Goal: Entertainment & Leisure: Consume media (video, audio)

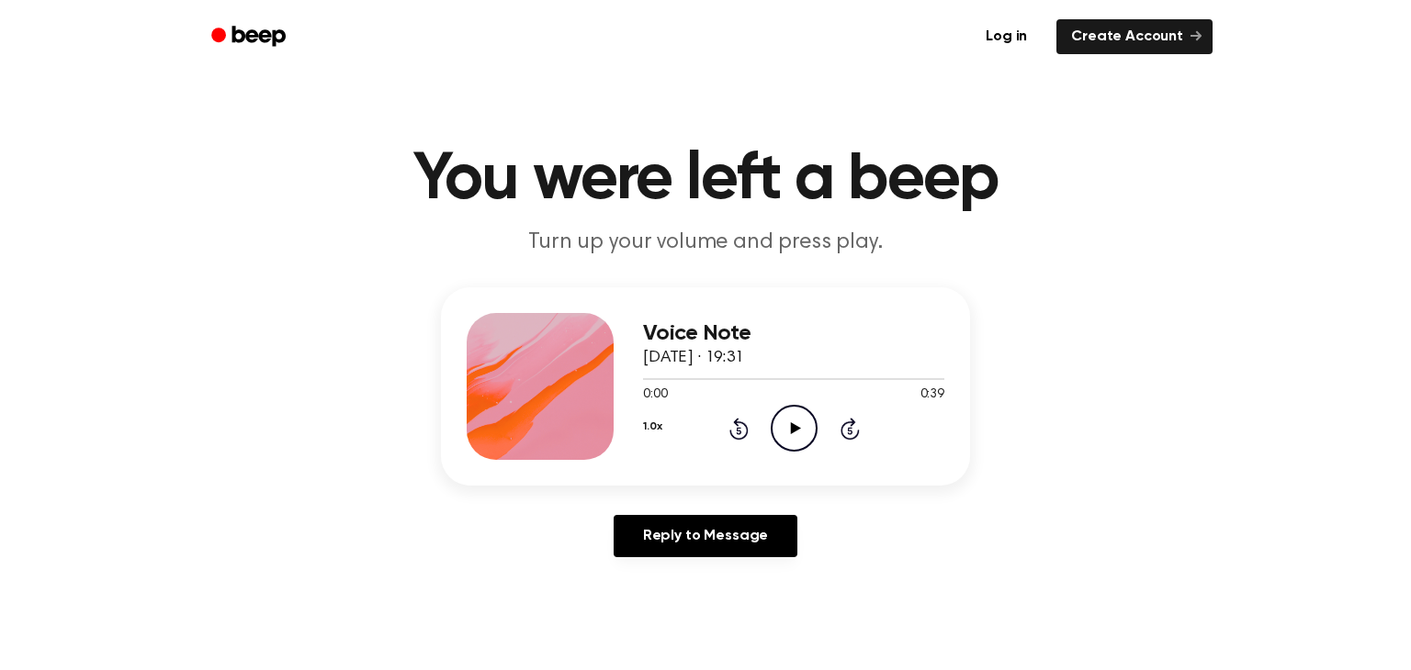
click at [787, 420] on icon "Play Audio" at bounding box center [794, 428] width 47 height 47
click at [799, 412] on icon "Pause Audio" at bounding box center [794, 428] width 47 height 47
click at [799, 412] on icon "Play Audio" at bounding box center [794, 428] width 47 height 47
click at [799, 412] on icon "Pause Audio" at bounding box center [794, 428] width 47 height 47
click at [799, 412] on icon "Play Audio" at bounding box center [794, 428] width 47 height 47
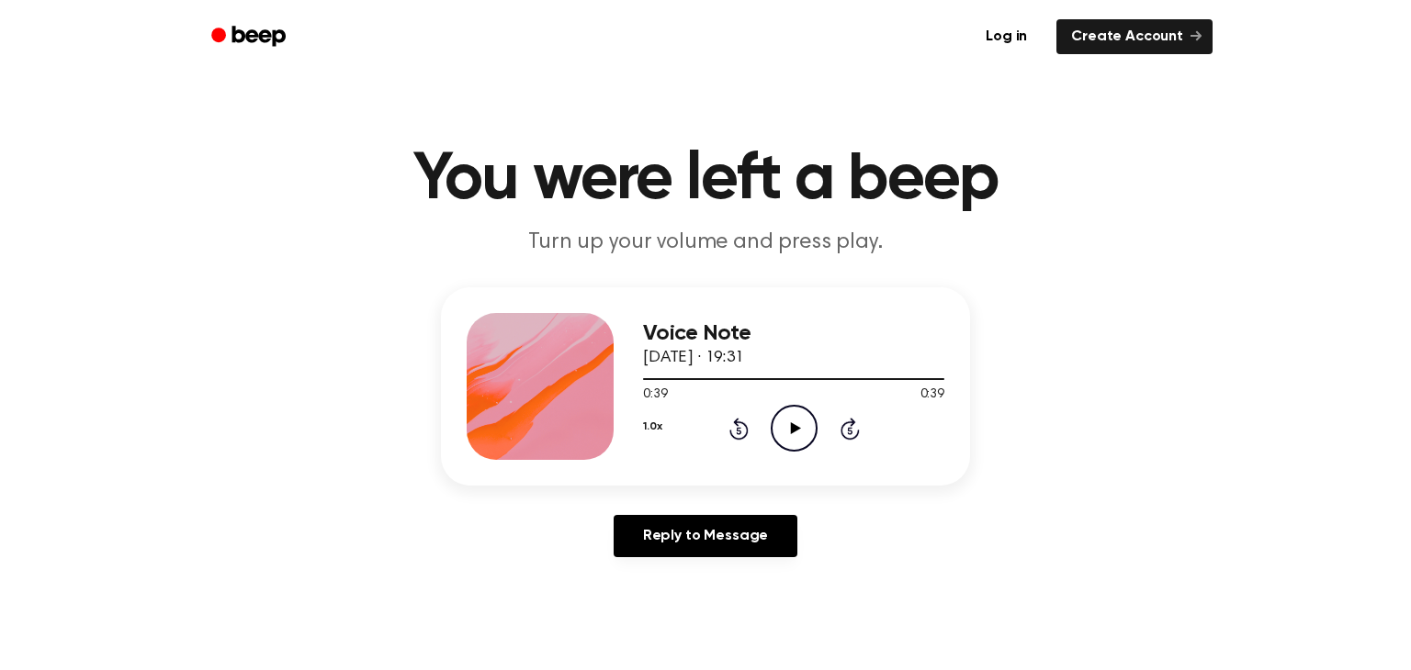
click at [799, 412] on icon "Play Audio" at bounding box center [794, 428] width 47 height 47
click at [805, 426] on icon "Play Audio" at bounding box center [794, 428] width 47 height 47
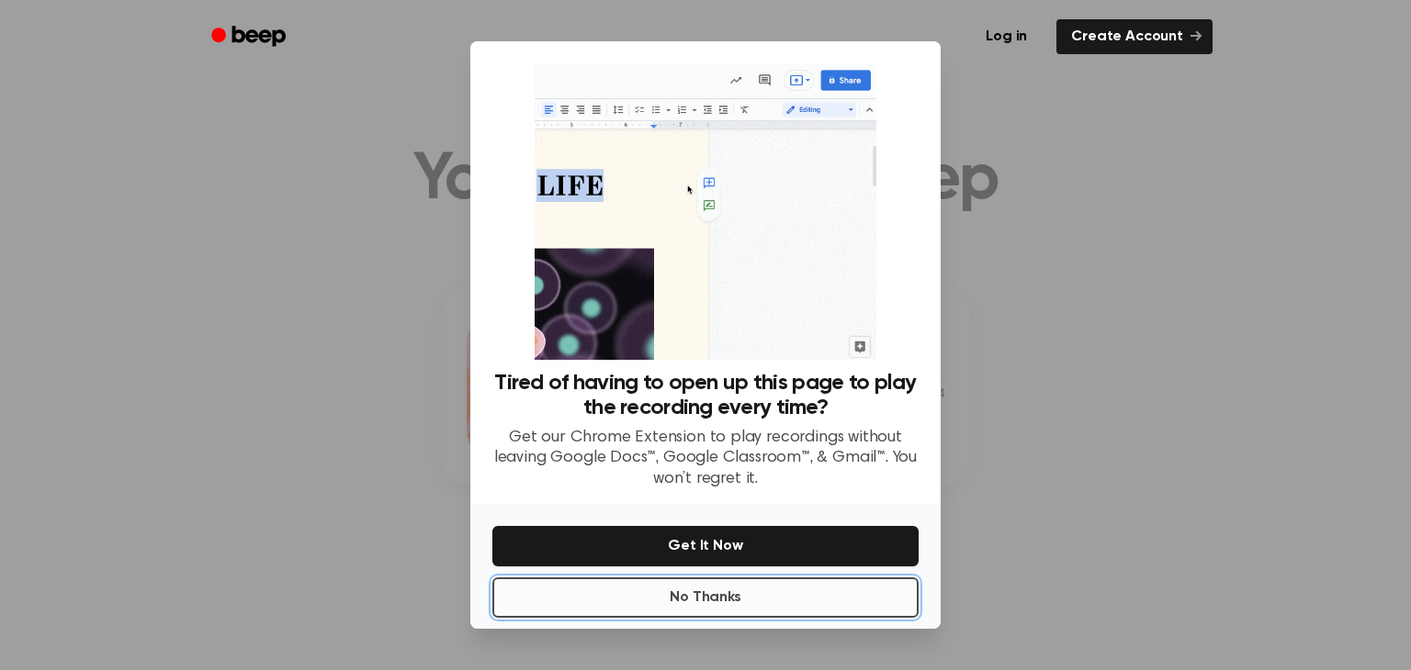
click at [748, 585] on button "No Thanks" at bounding box center [705, 598] width 426 height 40
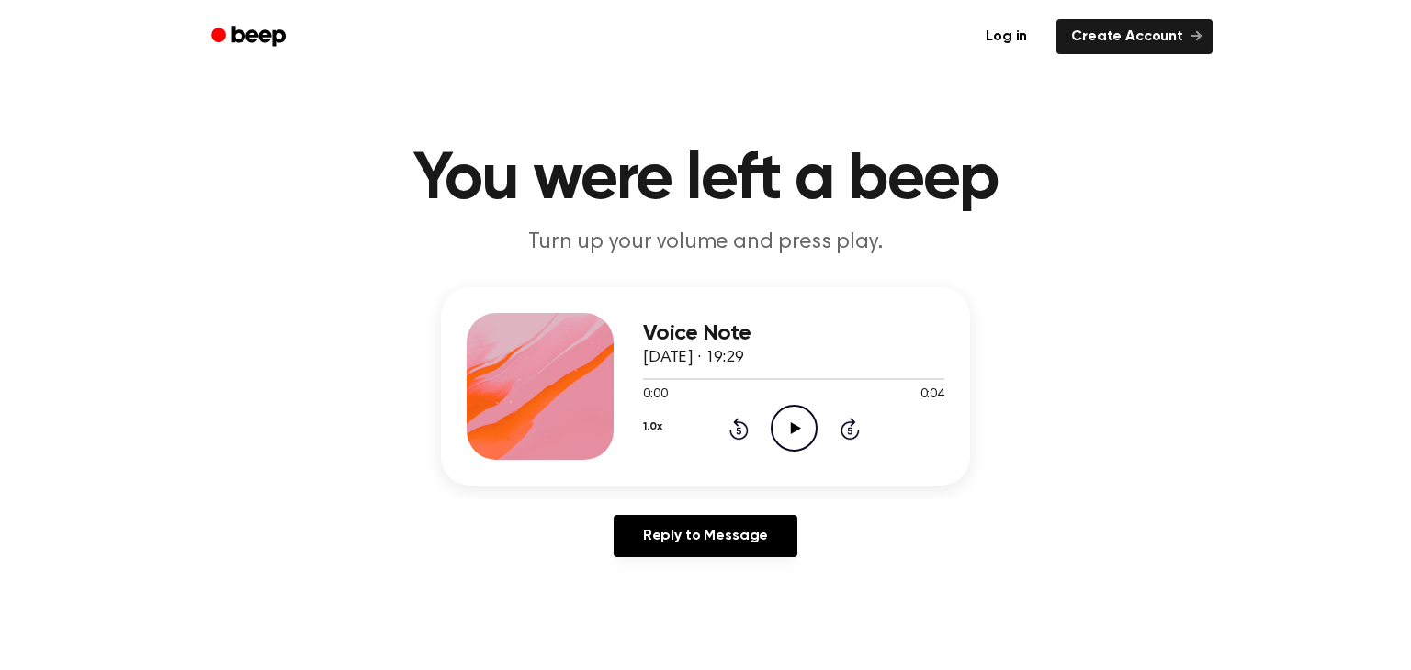
click at [805, 421] on icon "Play Audio" at bounding box center [794, 428] width 47 height 47
click at [795, 427] on icon at bounding box center [795, 428] width 10 height 12
click at [774, 420] on icon "Play Audio" at bounding box center [794, 428] width 47 height 47
click at [804, 429] on icon "Play Audio" at bounding box center [794, 428] width 47 height 47
click at [794, 419] on icon "Play Audio" at bounding box center [794, 428] width 47 height 47
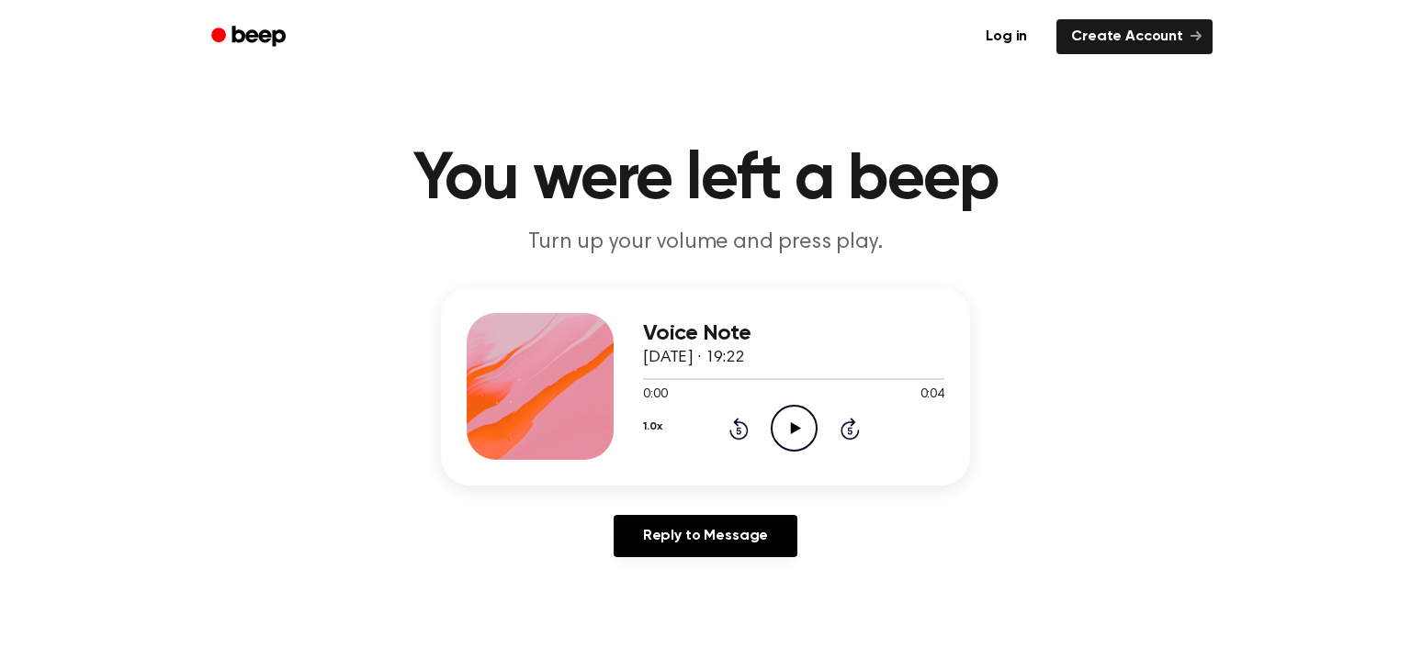
click at [781, 418] on icon "Play Audio" at bounding box center [794, 428] width 47 height 47
click at [780, 417] on icon "Pause Audio" at bounding box center [794, 428] width 47 height 47
click at [779, 421] on icon "Play Audio" at bounding box center [794, 428] width 47 height 47
click at [779, 421] on icon "Pause Audio" at bounding box center [794, 428] width 47 height 47
click at [786, 408] on circle at bounding box center [793, 428] width 45 height 45
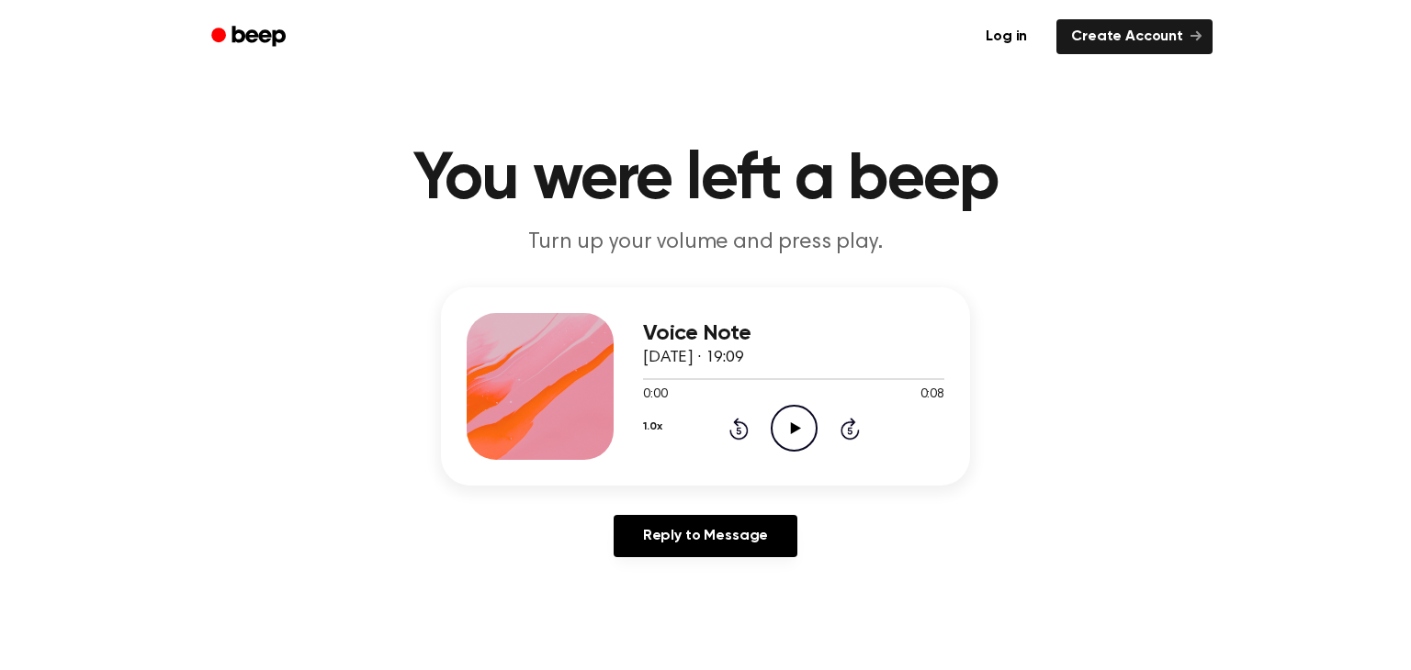
click at [796, 430] on icon at bounding box center [795, 428] width 10 height 12
click at [799, 424] on icon "Play Audio" at bounding box center [794, 428] width 47 height 47
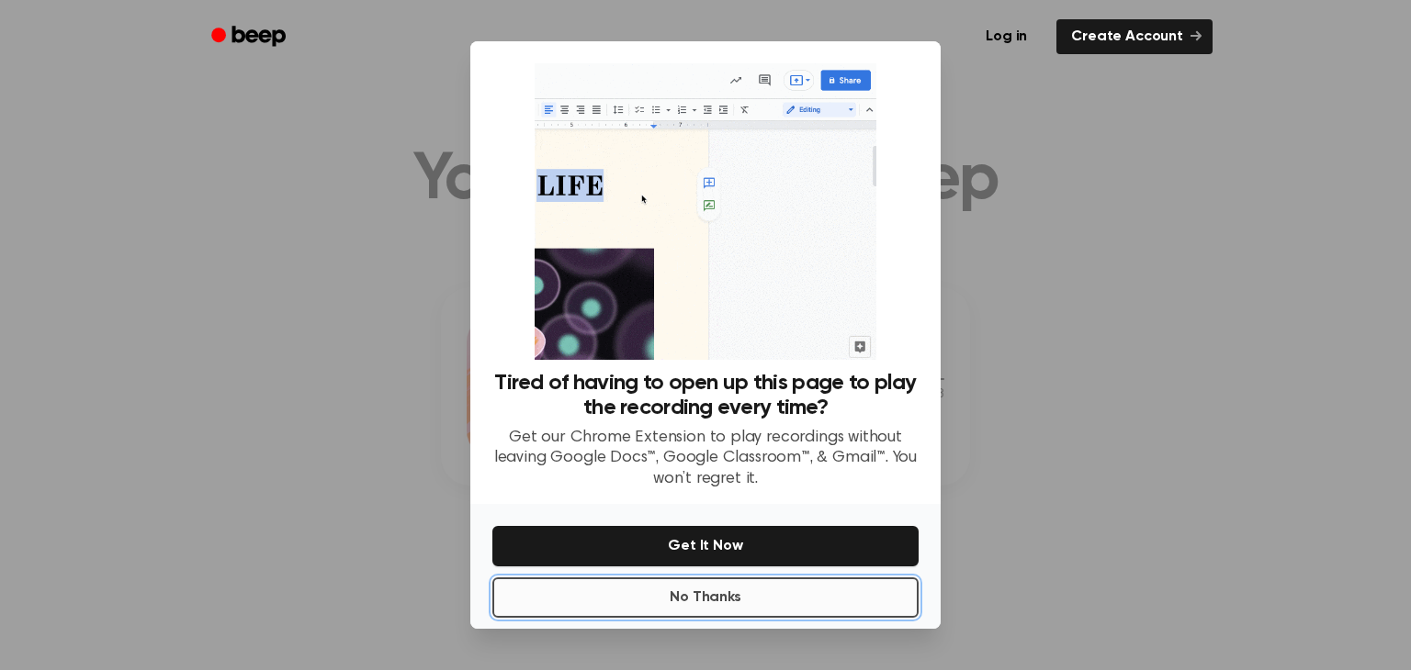
click at [685, 593] on button "No Thanks" at bounding box center [705, 598] width 426 height 40
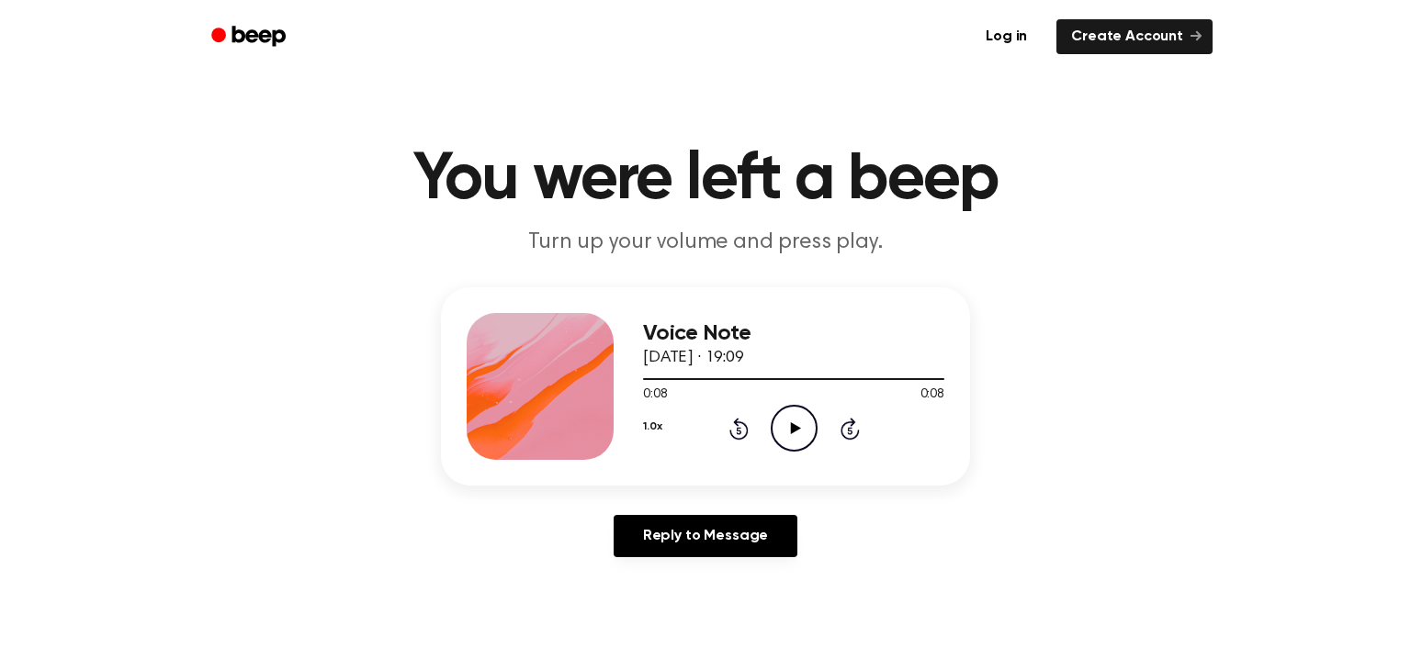
click at [788, 435] on icon "Play Audio" at bounding box center [794, 428] width 47 height 47
click at [775, 424] on icon "Play Audio" at bounding box center [794, 428] width 47 height 47
click at [787, 418] on icon "Play Audio" at bounding box center [794, 428] width 47 height 47
click at [793, 427] on icon at bounding box center [795, 428] width 10 height 12
click at [801, 425] on icon "Play Audio" at bounding box center [794, 428] width 47 height 47
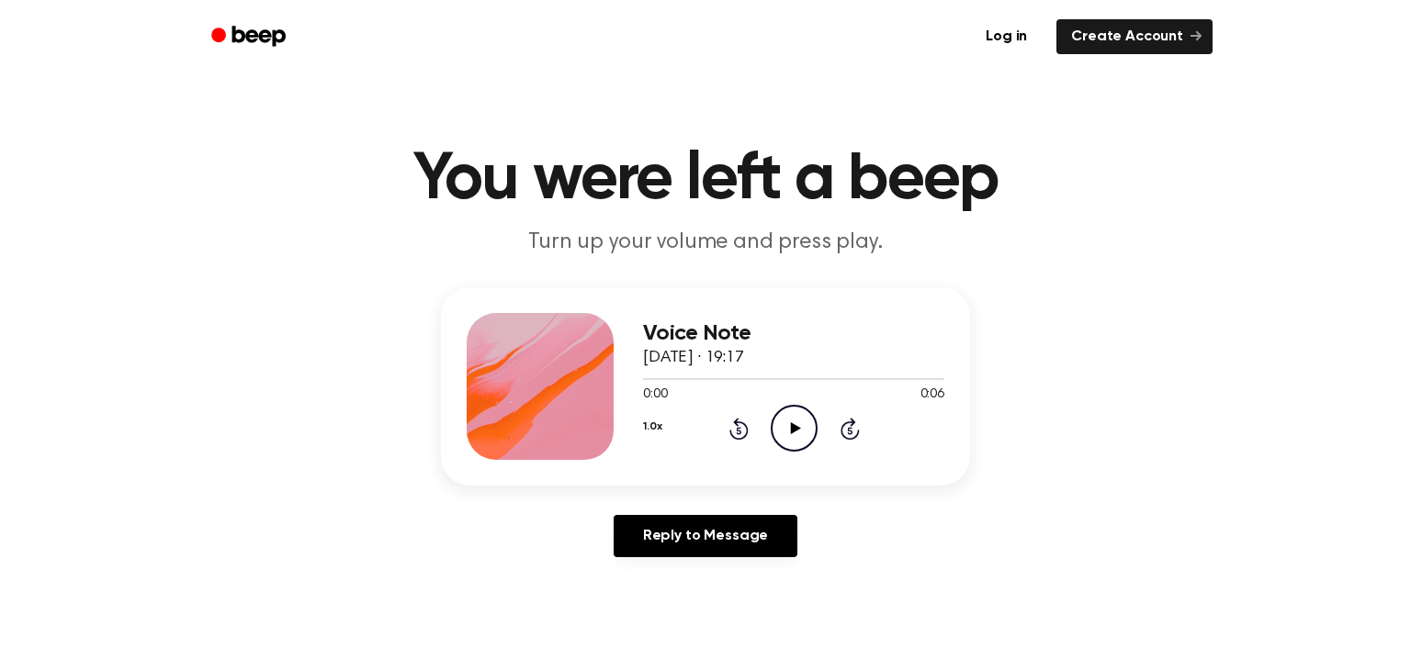
click at [788, 427] on icon "Play Audio" at bounding box center [794, 428] width 47 height 47
click at [788, 417] on icon "Play Audio" at bounding box center [794, 428] width 47 height 47
click at [780, 434] on icon "Play Audio" at bounding box center [794, 428] width 47 height 47
click at [788, 430] on icon "Play Audio" at bounding box center [794, 428] width 47 height 47
click at [806, 422] on icon "Play Audio" at bounding box center [794, 428] width 47 height 47
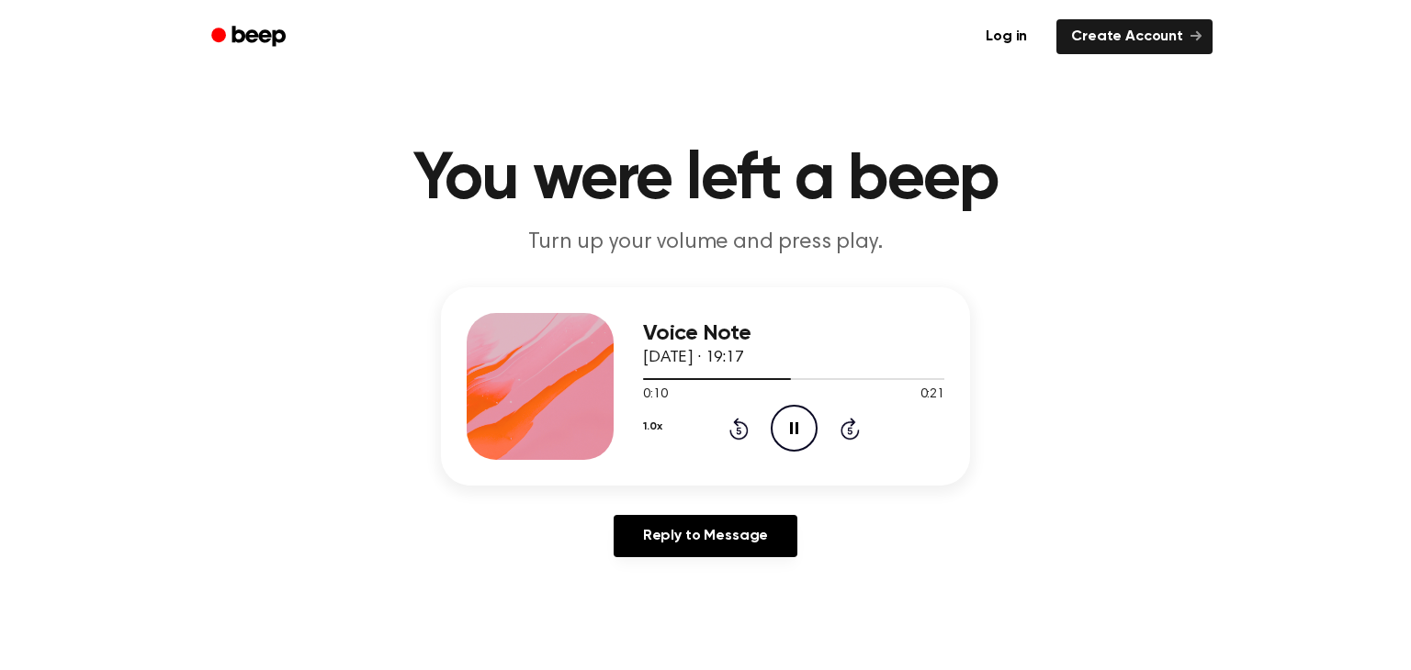
click at [806, 422] on icon "Pause Audio" at bounding box center [794, 428] width 47 height 47
click at [764, 424] on div "1.0x Rewind 5 seconds Play Audio Skip 5 seconds" at bounding box center [793, 428] width 301 height 47
click at [772, 425] on icon "Play Audio" at bounding box center [794, 428] width 47 height 47
click at [780, 418] on icon "Play Audio" at bounding box center [794, 428] width 47 height 47
click at [789, 434] on icon "Play Audio" at bounding box center [794, 428] width 47 height 47
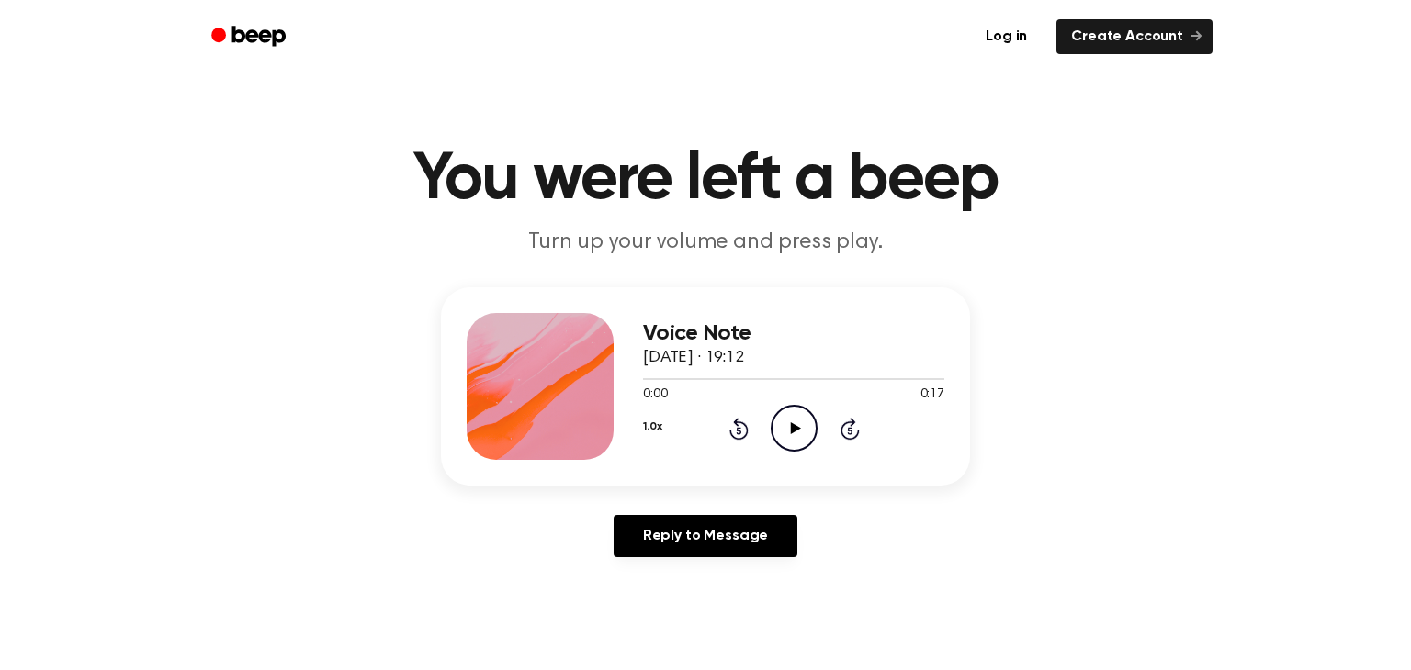
click at [773, 416] on icon "Play Audio" at bounding box center [794, 428] width 47 height 47
click at [790, 428] on icon at bounding box center [795, 428] width 10 height 12
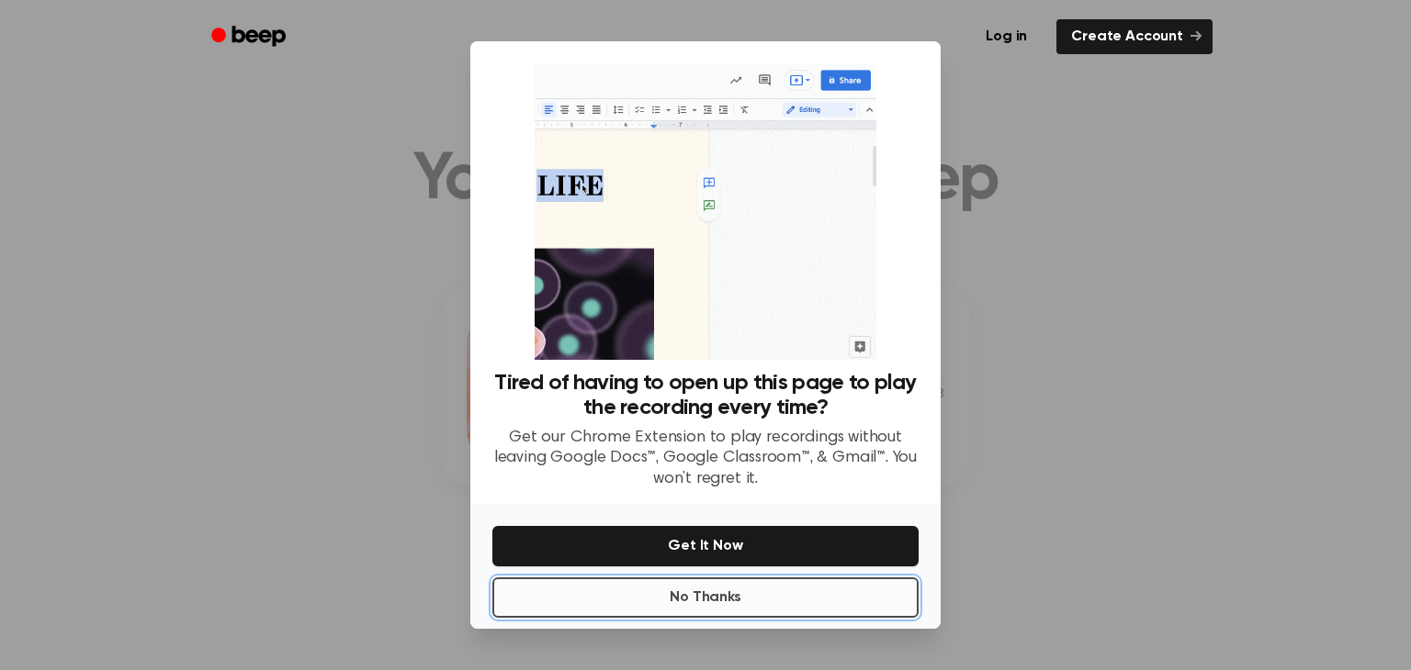
click at [805, 581] on button "No Thanks" at bounding box center [705, 598] width 426 height 40
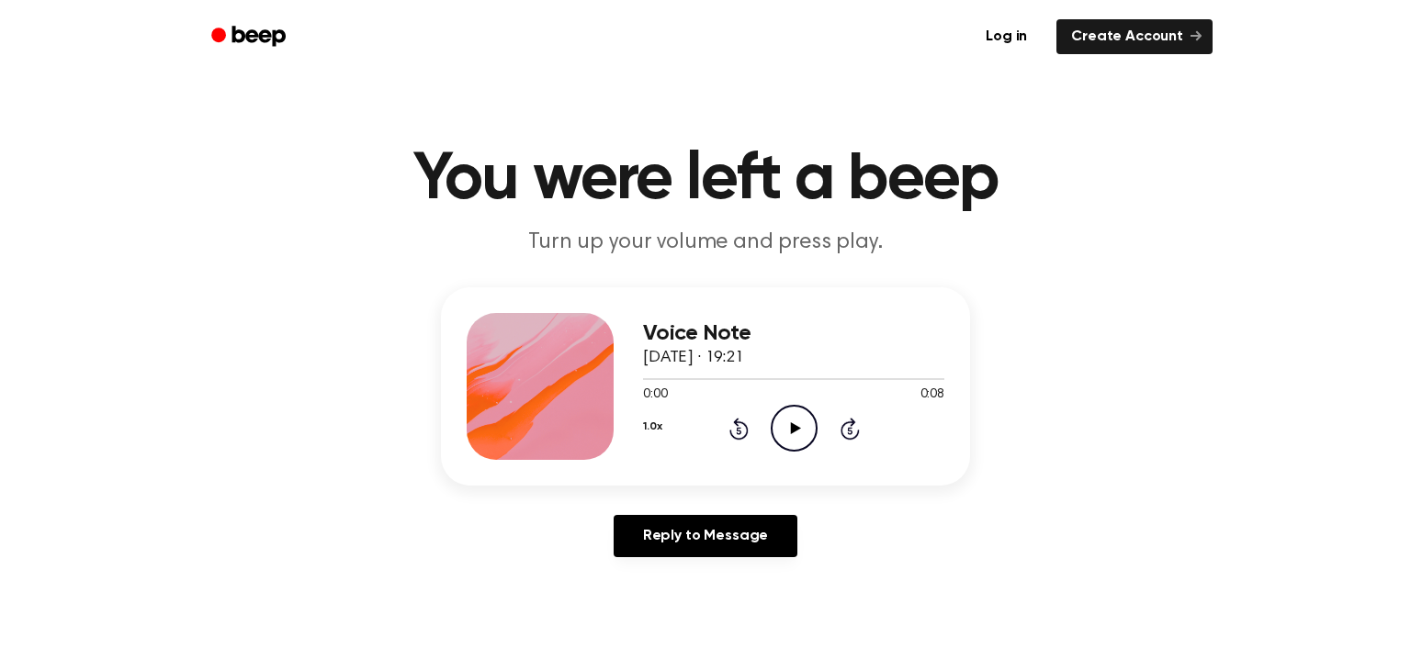
click at [773, 406] on icon "Play Audio" at bounding box center [794, 428] width 47 height 47
click at [781, 422] on icon "Play Audio" at bounding box center [794, 428] width 47 height 47
click at [778, 419] on icon "Pause Audio" at bounding box center [794, 428] width 47 height 47
click at [796, 412] on icon "Play Audio" at bounding box center [794, 428] width 47 height 47
click at [796, 413] on icon "Play Audio" at bounding box center [794, 428] width 47 height 47
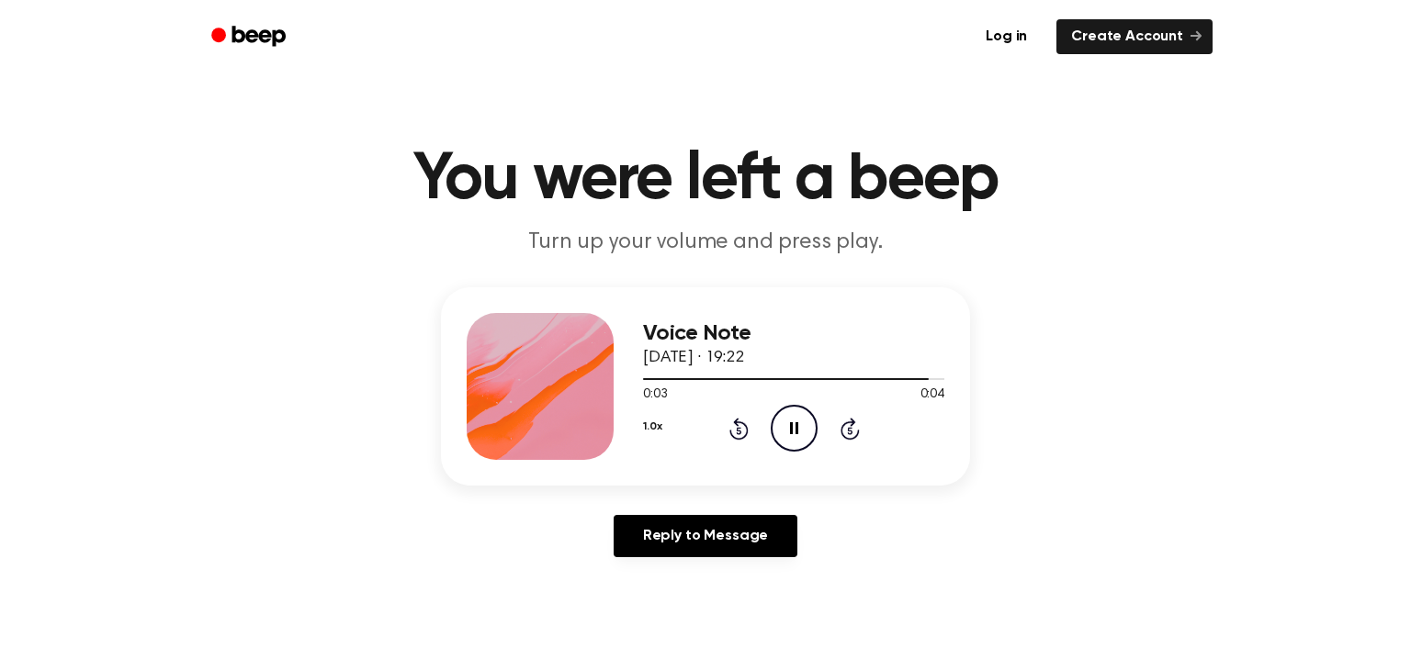
click at [796, 413] on icon "Pause Audio" at bounding box center [794, 428] width 47 height 47
click at [786, 434] on icon "Play Audio" at bounding box center [794, 428] width 47 height 47
click at [786, 434] on icon "Pause Audio" at bounding box center [794, 428] width 47 height 47
click at [795, 419] on icon "Play Audio" at bounding box center [794, 428] width 47 height 47
click at [793, 428] on icon at bounding box center [795, 428] width 10 height 12
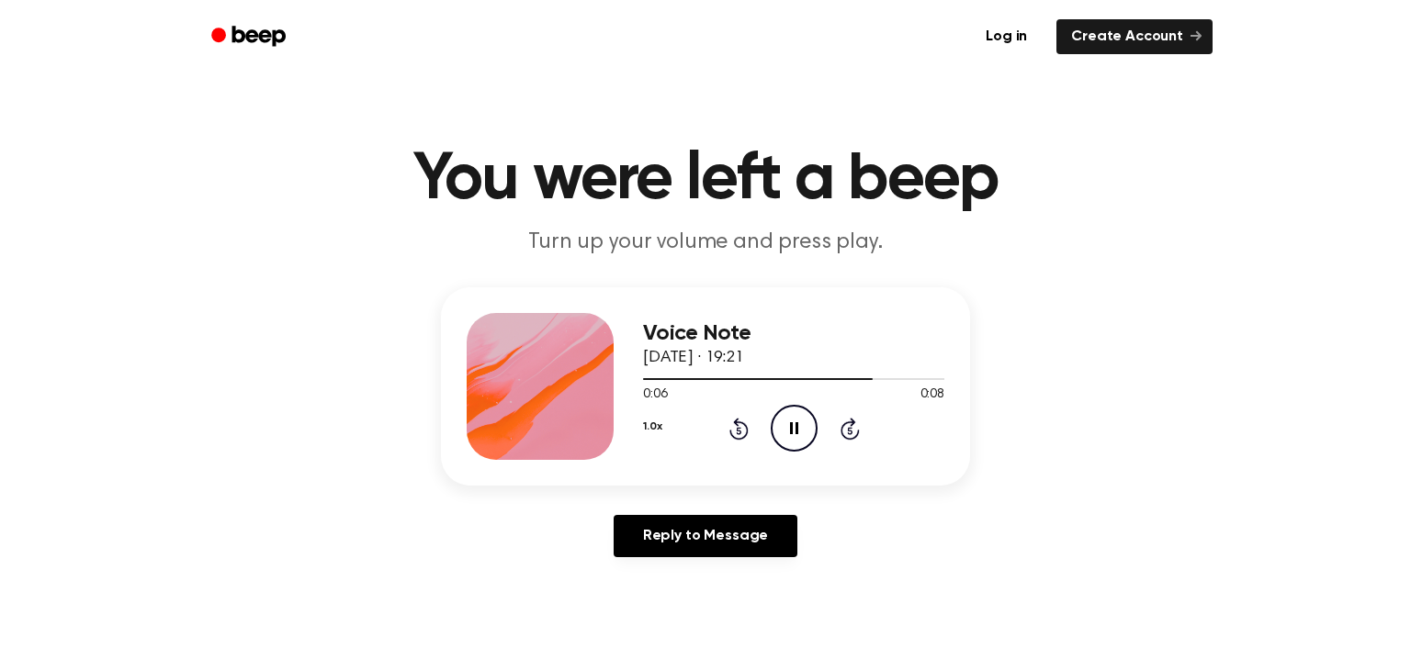
click at [790, 419] on icon "Pause Audio" at bounding box center [794, 428] width 47 height 47
click at [817, 432] on div "1.0x Rewind 5 seconds Play Audio Skip 5 seconds" at bounding box center [793, 428] width 301 height 47
click at [806, 427] on icon "Play Audio" at bounding box center [794, 428] width 47 height 47
click at [806, 427] on icon "Pause Audio" at bounding box center [794, 428] width 47 height 47
click at [788, 432] on icon "Play Audio" at bounding box center [794, 428] width 47 height 47
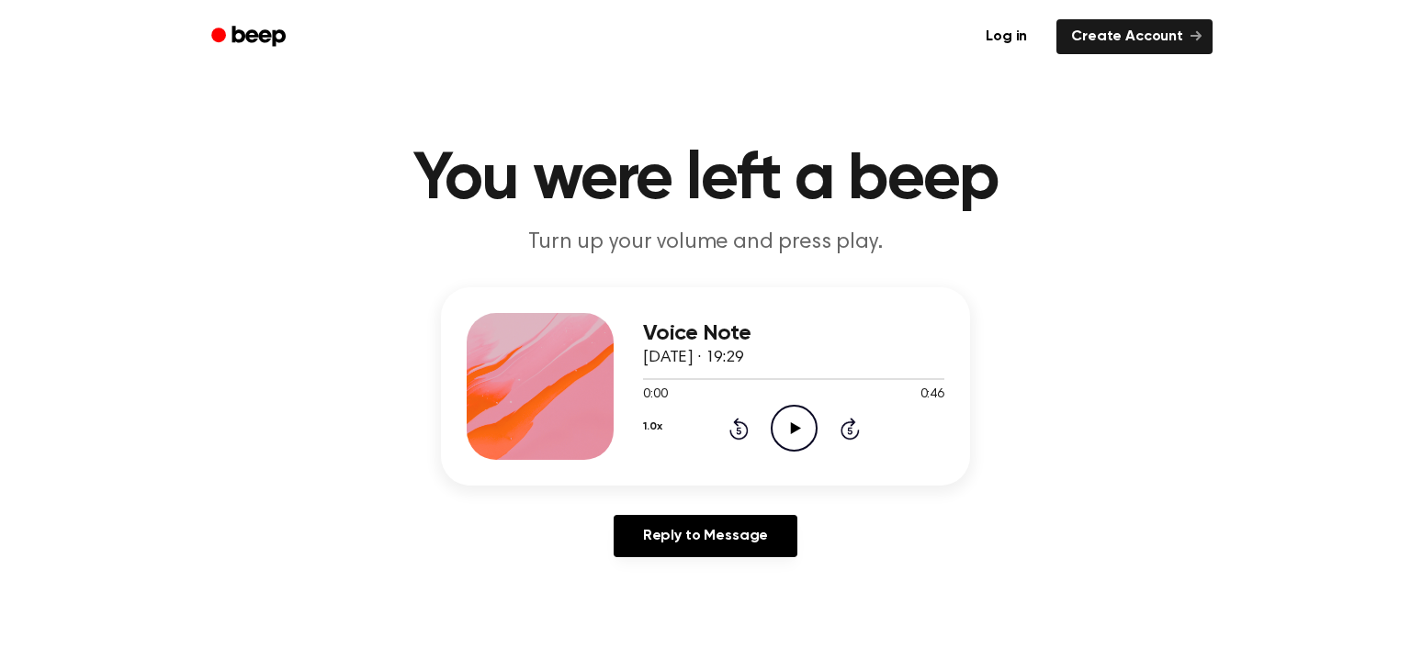
click at [777, 419] on icon "Play Audio" at bounding box center [794, 428] width 47 height 47
click at [798, 414] on icon "Pause Audio" at bounding box center [794, 428] width 47 height 47
click at [785, 422] on icon "Play Audio" at bounding box center [794, 428] width 47 height 47
click at [785, 422] on icon "Pause Audio" at bounding box center [794, 428] width 47 height 47
click at [783, 410] on icon "Play Audio" at bounding box center [794, 428] width 47 height 47
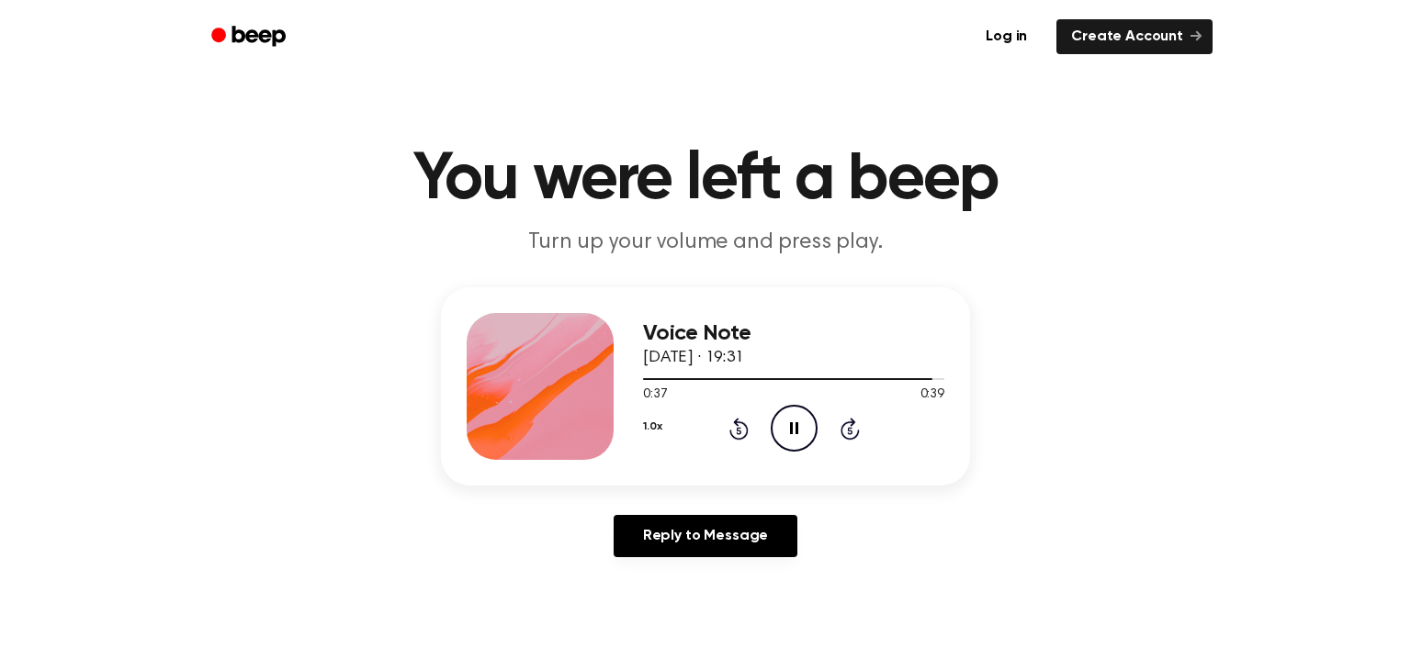
click at [783, 410] on icon "Pause Audio" at bounding box center [794, 428] width 47 height 47
click at [809, 418] on icon "Play Audio" at bounding box center [794, 428] width 47 height 47
click at [809, 418] on icon "Pause Audio" at bounding box center [794, 428] width 47 height 47
click at [841, 422] on icon "Skip 5 seconds" at bounding box center [849, 429] width 20 height 24
click at [803, 428] on icon "Play Audio" at bounding box center [794, 428] width 47 height 47
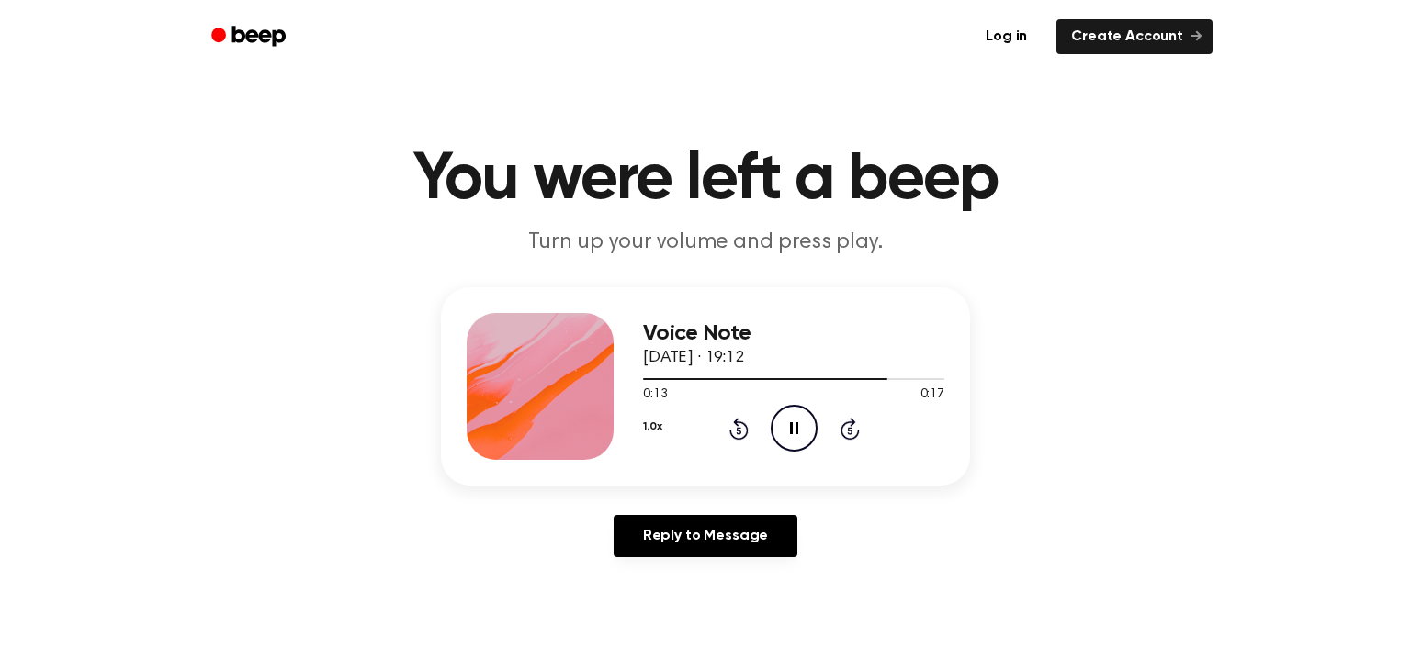
click at [803, 428] on icon "Pause Audio" at bounding box center [794, 428] width 47 height 47
click at [785, 413] on icon "Play Audio" at bounding box center [794, 428] width 47 height 47
click at [782, 422] on icon "Pause Audio" at bounding box center [794, 428] width 47 height 47
click at [793, 422] on icon "Play Audio" at bounding box center [794, 428] width 47 height 47
click at [793, 422] on icon "Pause Audio" at bounding box center [794, 428] width 47 height 47
